Goal: Task Accomplishment & Management: Complete application form

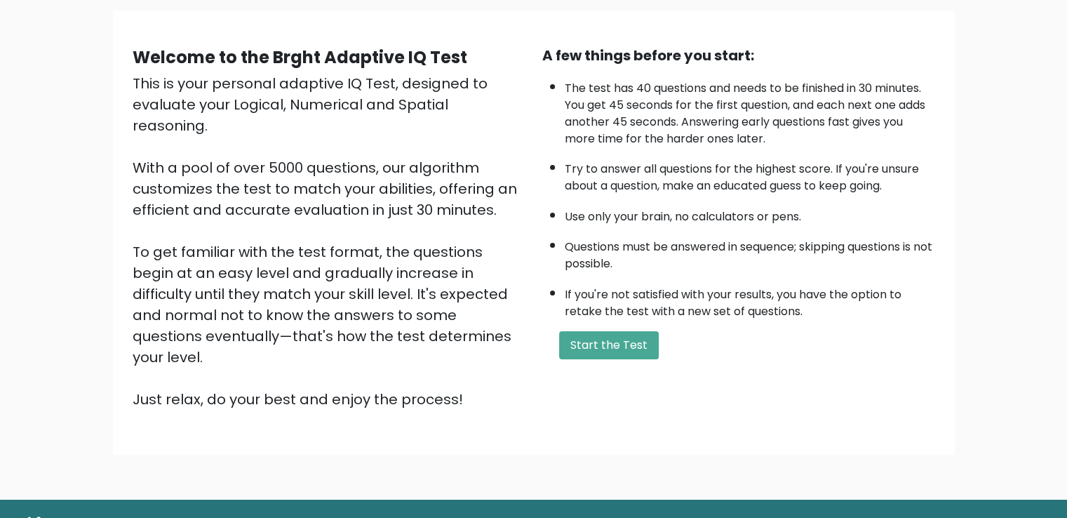
scroll to position [125, 0]
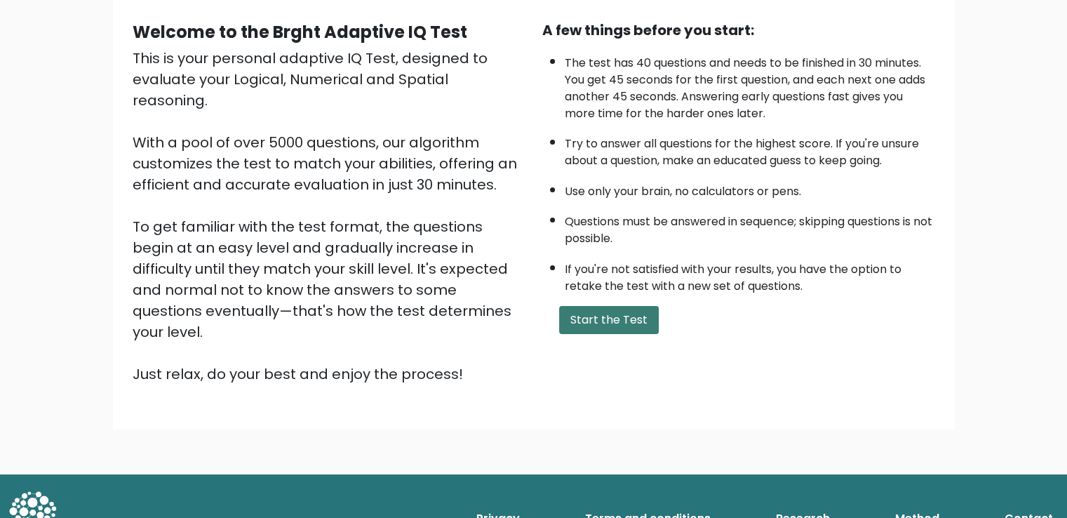
click at [590, 321] on button "Start the Test" at bounding box center [609, 320] width 100 height 28
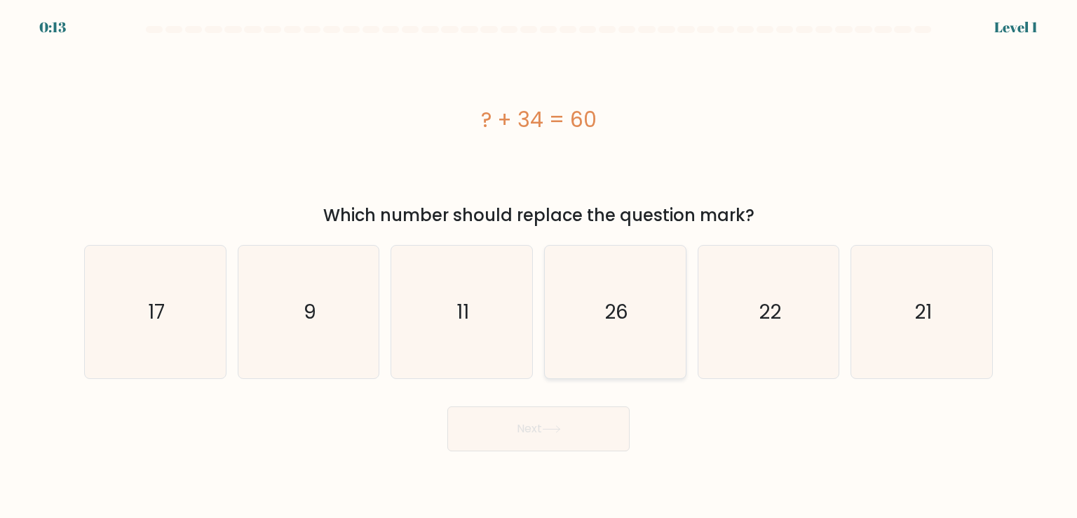
drag, startPoint x: 567, startPoint y: 337, endPoint x: 567, endPoint y: 346, distance: 9.1
click at [567, 337] on icon "26" at bounding box center [615, 311] width 132 height 132
click at [539, 266] on input "d. 26" at bounding box center [539, 262] width 1 height 7
radio input "true"
click at [548, 440] on button "Next" at bounding box center [538, 428] width 182 height 45
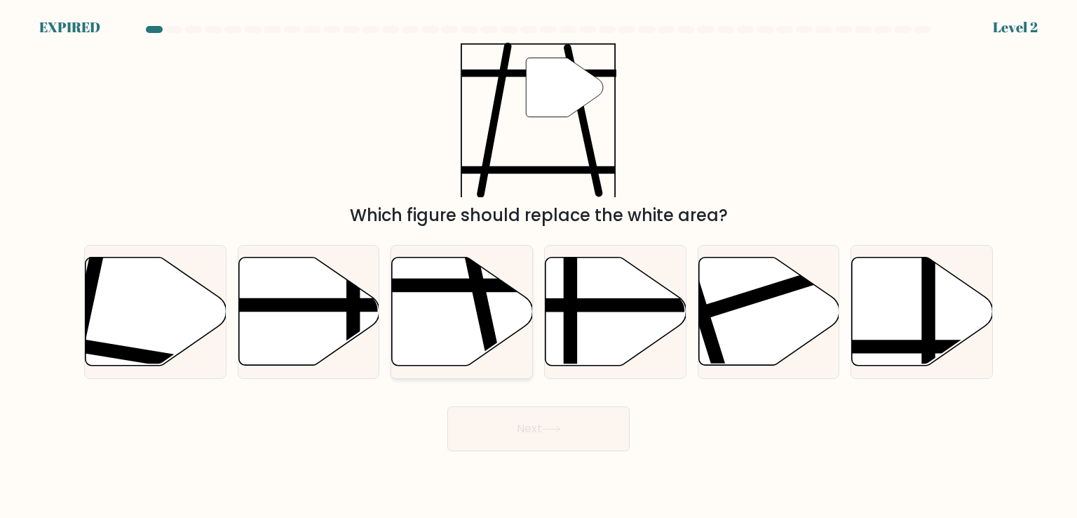
click at [503, 313] on icon at bounding box center [462, 311] width 141 height 108
click at [539, 266] on input "c." at bounding box center [539, 262] width 1 height 7
radio input "true"
click at [591, 412] on button "Next" at bounding box center [538, 428] width 182 height 45
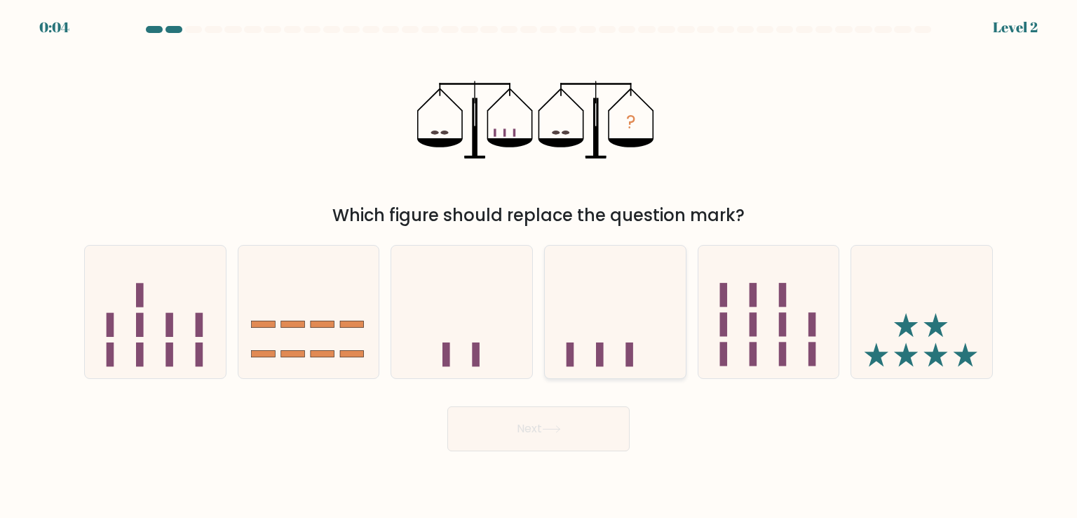
click at [579, 323] on icon at bounding box center [615, 311] width 141 height 116
click at [539, 266] on input "d." at bounding box center [539, 262] width 1 height 7
radio input "true"
click at [575, 445] on button "Next" at bounding box center [538, 428] width 182 height 45
click at [575, 439] on button "Next" at bounding box center [538, 428] width 182 height 45
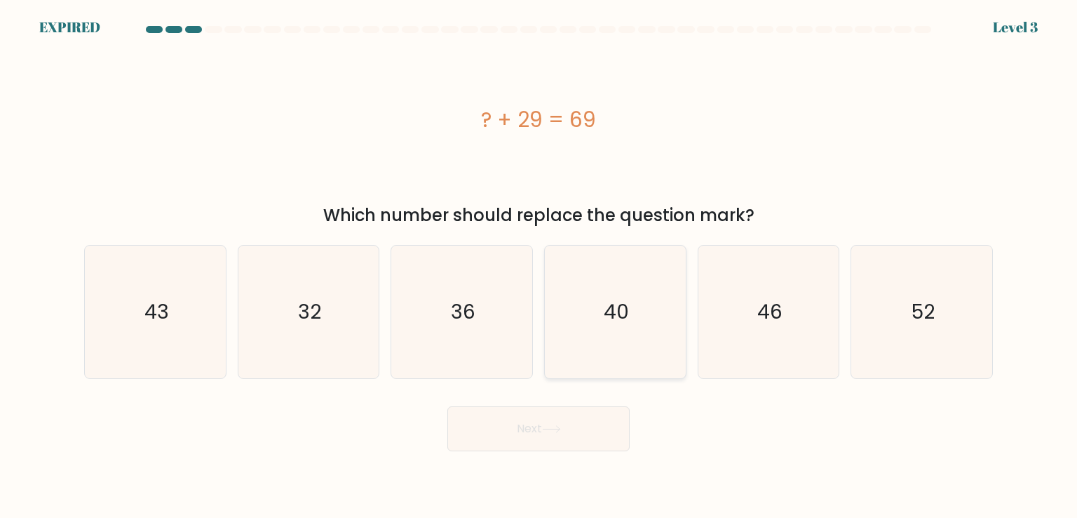
click at [583, 311] on icon "40" at bounding box center [615, 311] width 132 height 132
click at [539, 266] on input "d. 40" at bounding box center [539, 262] width 1 height 7
radio input "true"
click at [560, 428] on icon at bounding box center [551, 429] width 17 height 6
